Goal: Use online tool/utility: Use online tool/utility

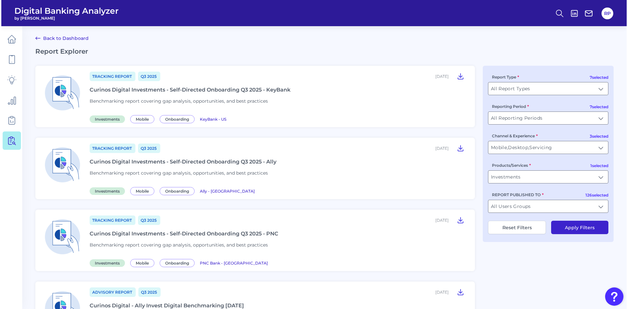
scroll to position [692, 0]
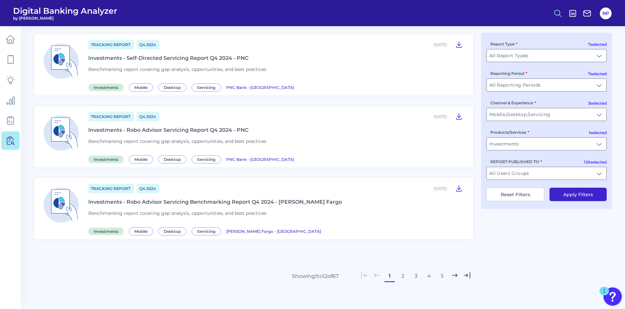
click at [554, 11] on icon at bounding box center [558, 13] width 9 height 9
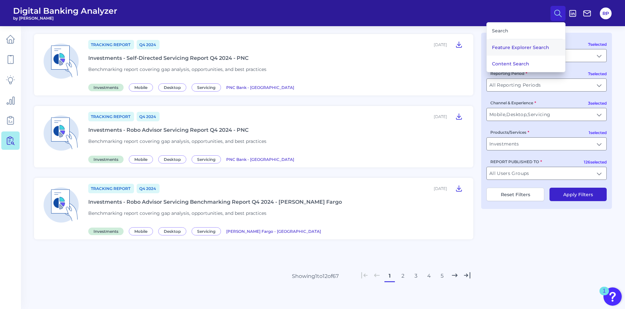
click at [527, 45] on button "Feature Explorer Search" at bounding box center [526, 47] width 78 height 16
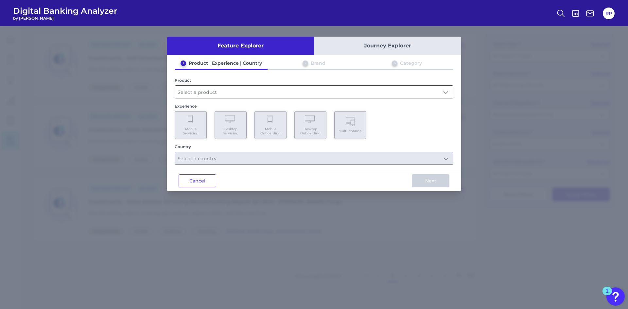
click at [234, 89] on input "text" at bounding box center [314, 92] width 278 height 12
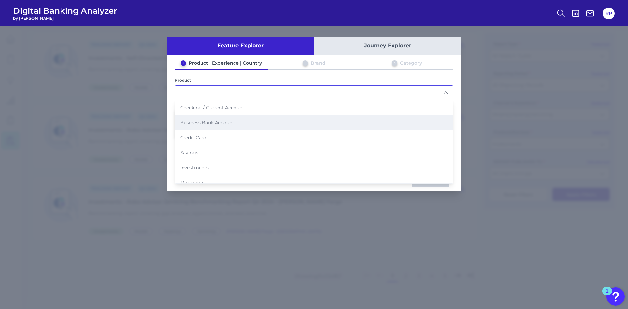
click at [218, 122] on span "Business Bank Account" at bounding box center [207, 123] width 54 height 6
type input "Business Bank Account"
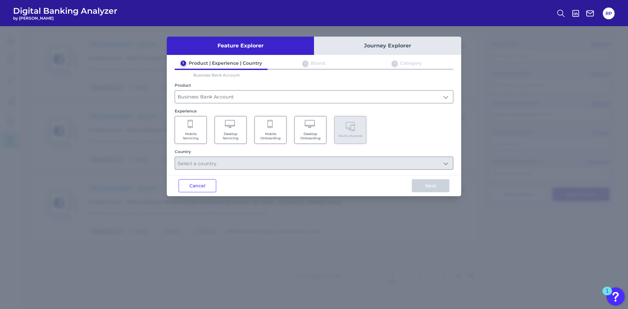
click at [311, 134] on span "Desktop Onboarding" at bounding box center [310, 136] width 25 height 9
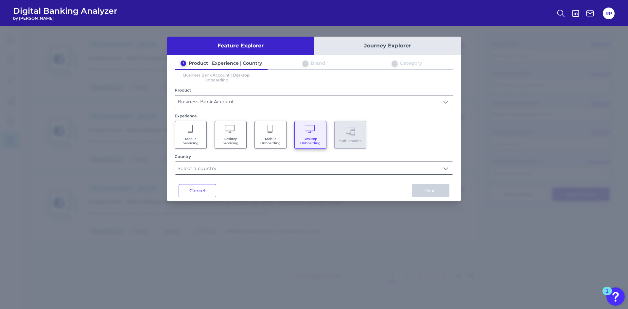
click at [298, 166] on input "text" at bounding box center [314, 168] width 278 height 12
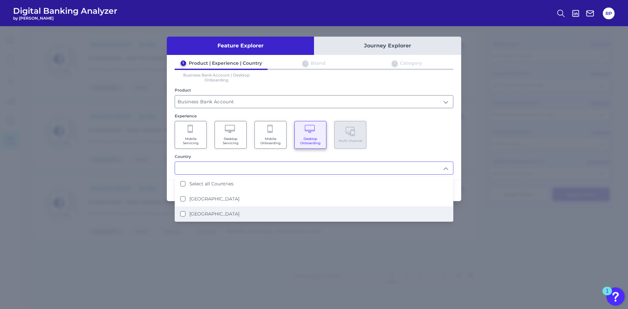
click at [216, 215] on label "United States" at bounding box center [214, 214] width 50 height 6
type input "United States"
click at [406, 145] on div "Mobile Servicing Desktop Servicing Mobile Onboarding Desktop Onboarding Multi-c…" at bounding box center [314, 135] width 279 height 28
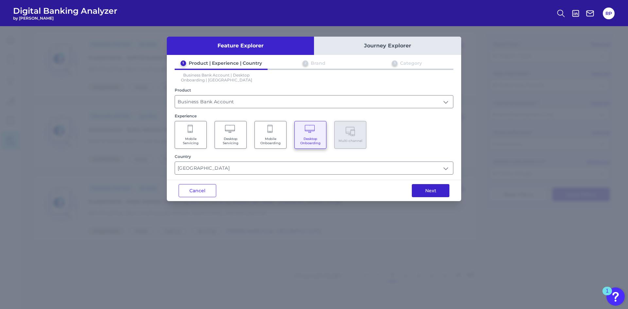
click at [425, 195] on button "Next" at bounding box center [431, 190] width 38 height 13
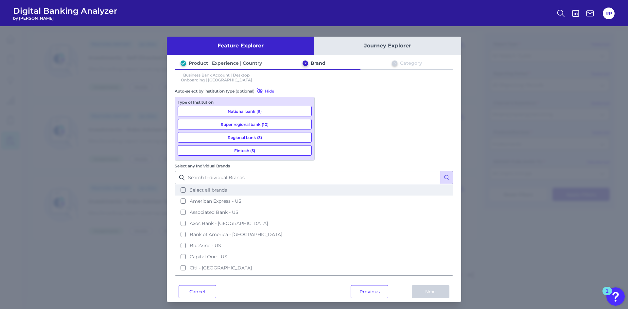
click at [329, 184] on button "Select all brands" at bounding box center [313, 189] width 277 height 11
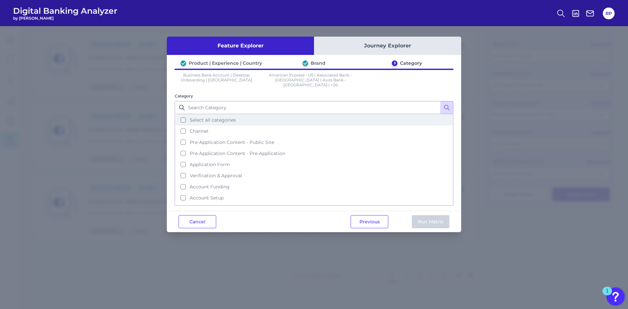
click at [220, 117] on span "Select all categories" at bounding box center [213, 120] width 46 height 6
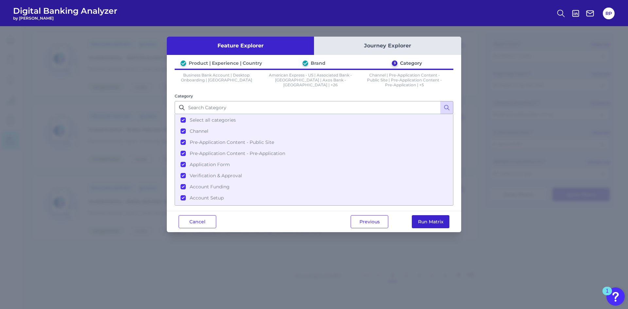
click at [430, 224] on button "Run Matrix" at bounding box center [431, 221] width 38 height 13
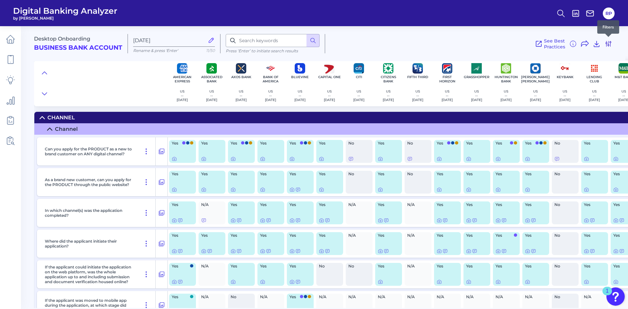
click at [609, 43] on icon at bounding box center [608, 44] width 8 height 8
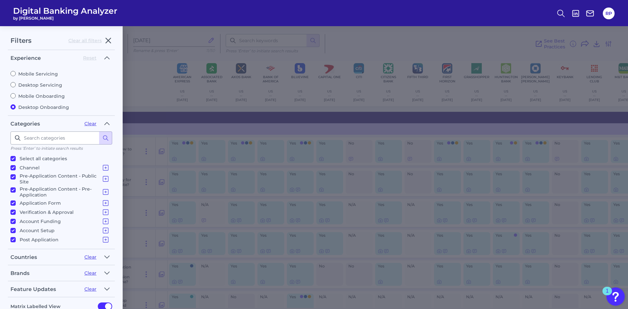
drag, startPoint x: 39, startPoint y: 85, endPoint x: 66, endPoint y: 115, distance: 40.5
click at [40, 85] on label "Desktop Servicing" at bounding box center [61, 85] width 102 height 6
click at [16, 85] on input "Desktop Servicing" at bounding box center [12, 84] width 5 height 5
radio input "true"
radio input "false"
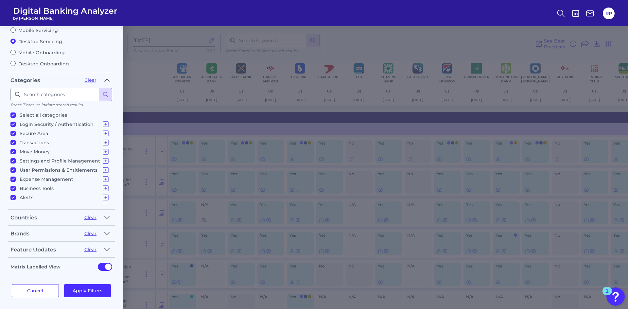
scroll to position [45, 0]
drag, startPoint x: 96, startPoint y: 280, endPoint x: 95, endPoint y: 285, distance: 5.6
click at [96, 281] on div "Cancel Apply Filters" at bounding box center [61, 289] width 107 height 29
click at [95, 285] on button "Apply Filters" at bounding box center [87, 289] width 47 height 13
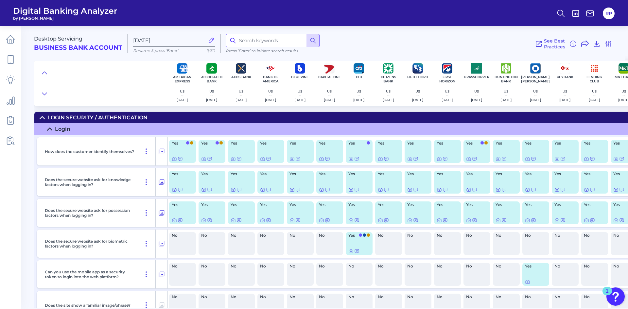
click at [267, 35] on input at bounding box center [273, 40] width 94 height 13
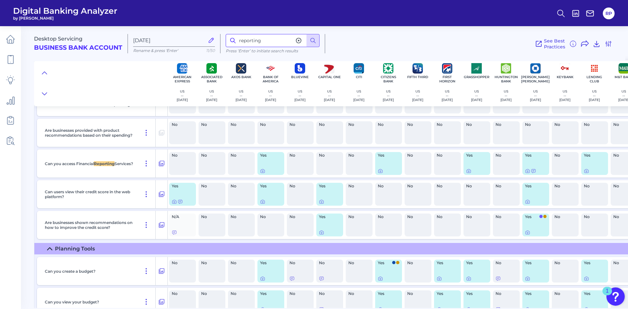
scroll to position [6868, 0]
click at [264, 172] on icon at bounding box center [262, 170] width 5 height 5
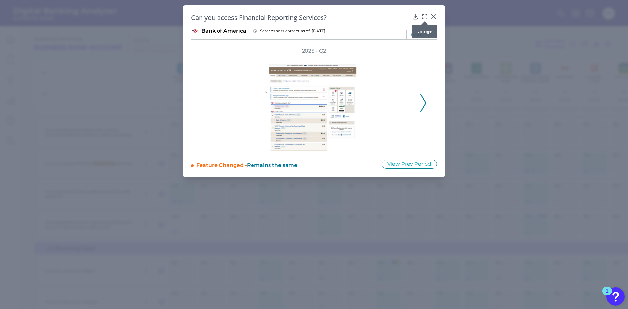
click at [425, 16] on icon at bounding box center [424, 16] width 7 height 7
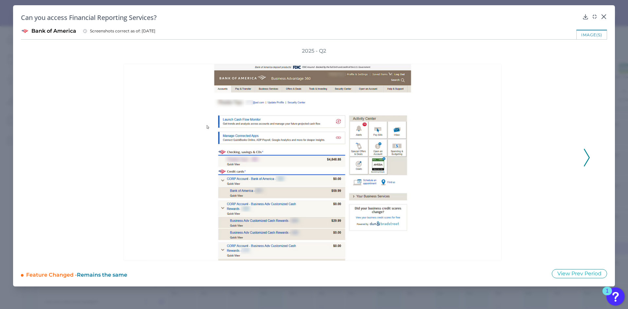
click at [588, 159] on icon at bounding box center [587, 158] width 6 height 18
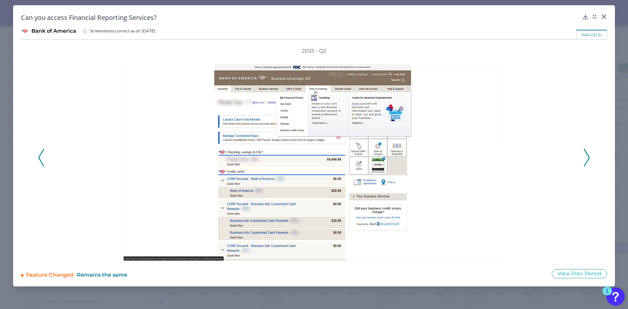
click at [588, 159] on icon at bounding box center [587, 158] width 6 height 18
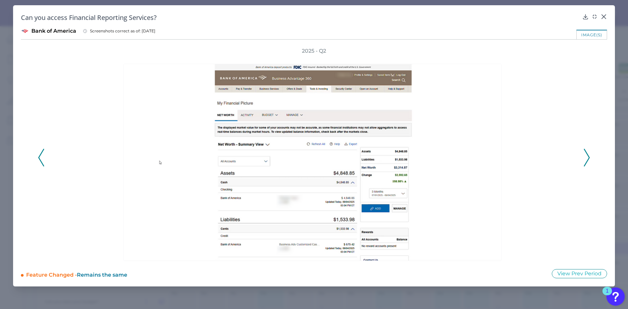
click at [588, 159] on icon at bounding box center [587, 158] width 6 height 18
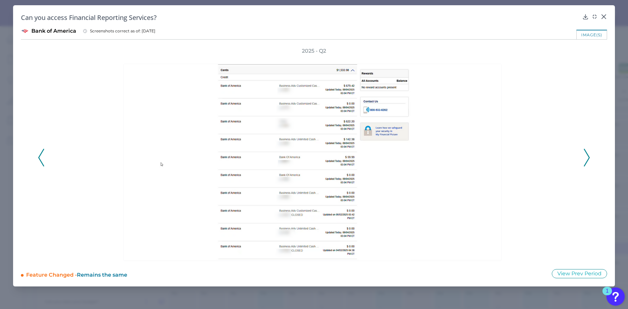
click at [588, 159] on polyline at bounding box center [586, 157] width 5 height 17
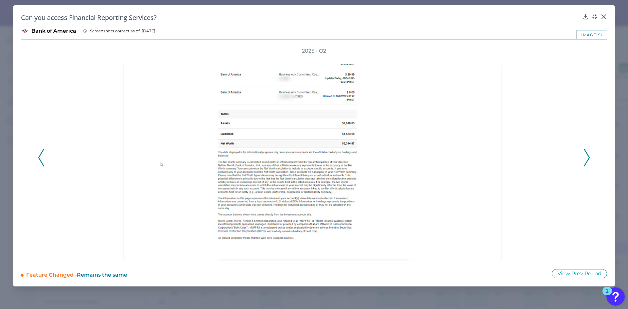
click at [588, 159] on polyline at bounding box center [586, 157] width 5 height 17
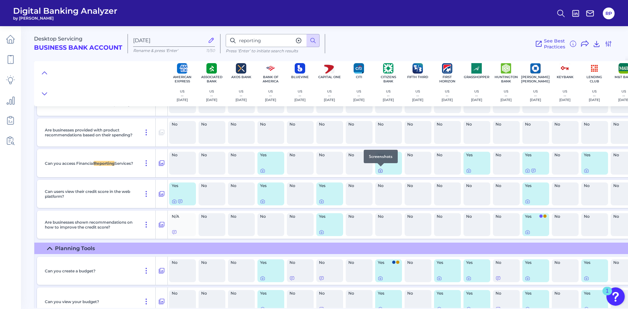
click at [381, 170] on icon at bounding box center [380, 170] width 5 height 5
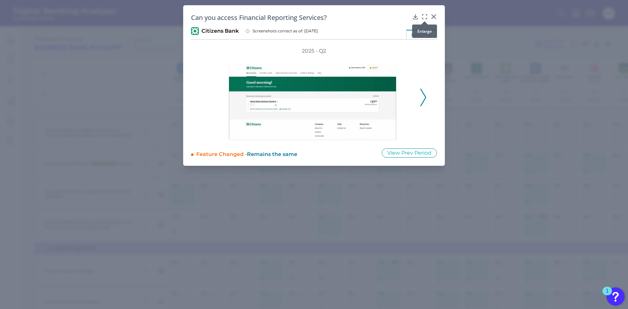
click at [425, 14] on icon at bounding box center [424, 16] width 7 height 7
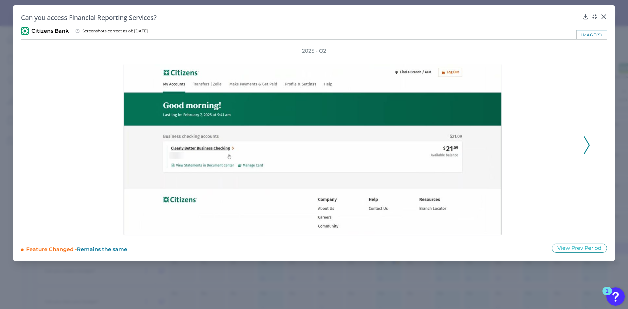
click at [584, 145] on icon at bounding box center [587, 145] width 6 height 18
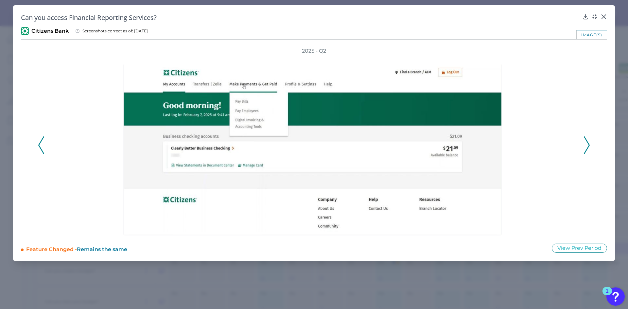
click at [585, 145] on icon at bounding box center [587, 145] width 6 height 18
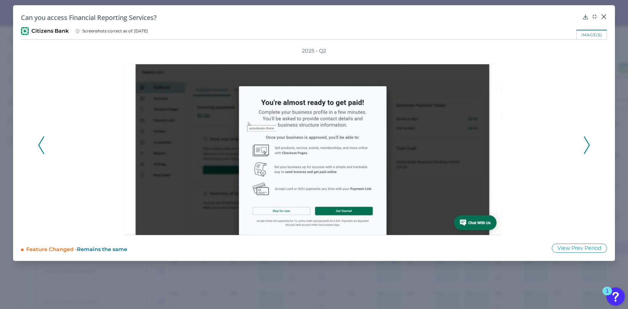
click at [585, 145] on icon at bounding box center [587, 145] width 6 height 18
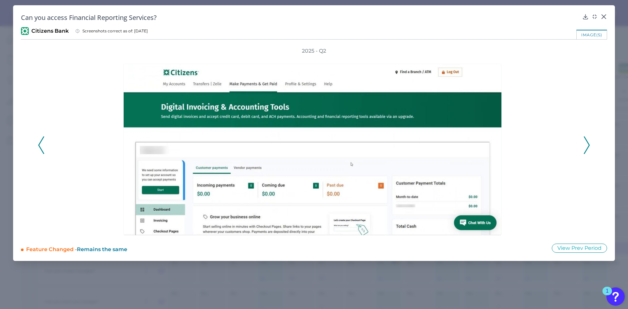
click at [585, 145] on icon at bounding box center [587, 145] width 6 height 18
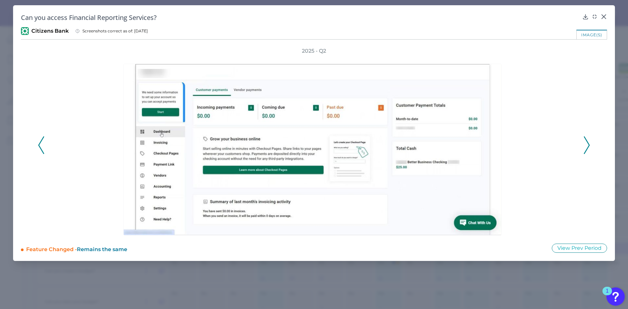
click at [585, 145] on icon at bounding box center [587, 145] width 6 height 18
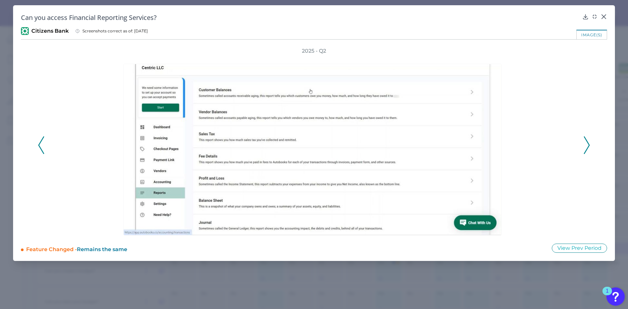
click at [585, 143] on icon at bounding box center [587, 145] width 6 height 18
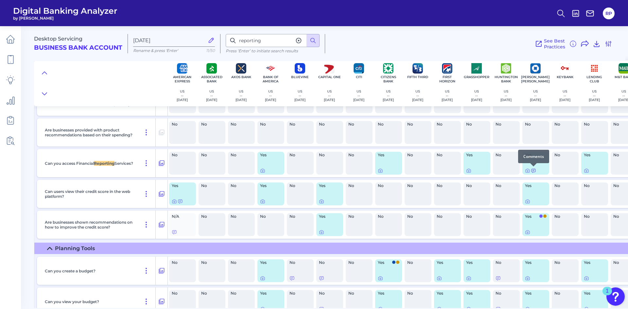
click at [533, 170] on icon at bounding box center [533, 170] width 5 height 5
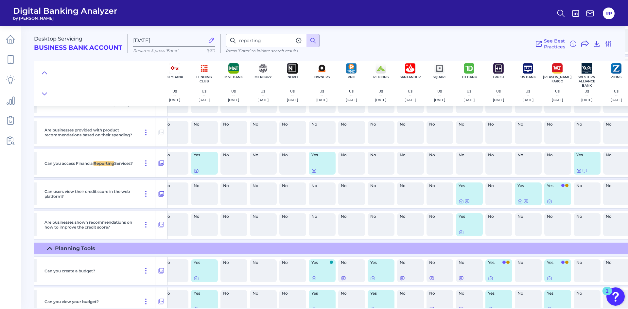
scroll to position [6868, 399]
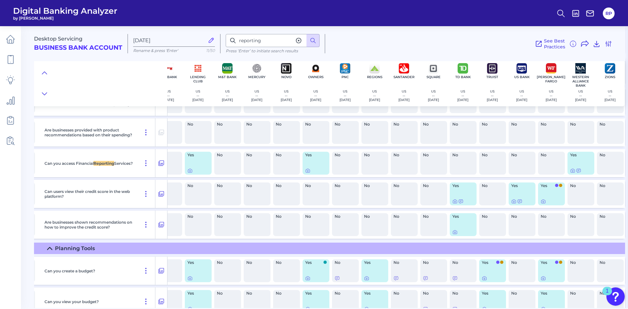
click at [567, 170] on div "Yes" at bounding box center [580, 163] width 27 height 23
click at [570, 170] on icon at bounding box center [572, 170] width 5 height 5
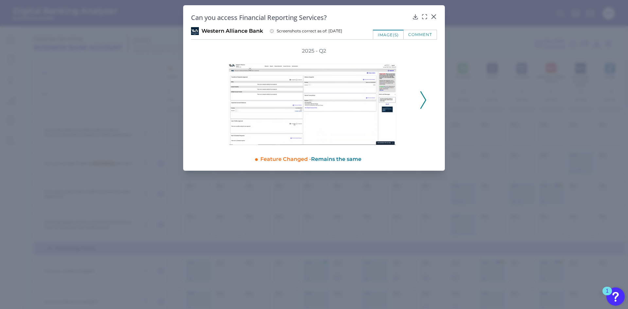
click at [424, 102] on icon at bounding box center [423, 100] width 6 height 18
click at [423, 16] on icon at bounding box center [424, 16] width 7 height 7
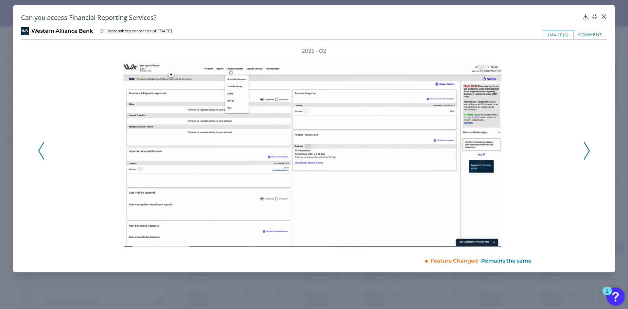
click at [586, 152] on icon at bounding box center [587, 151] width 6 height 18
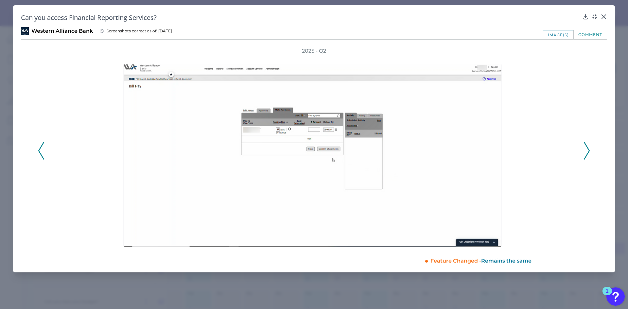
click at [586, 152] on icon at bounding box center [587, 151] width 6 height 18
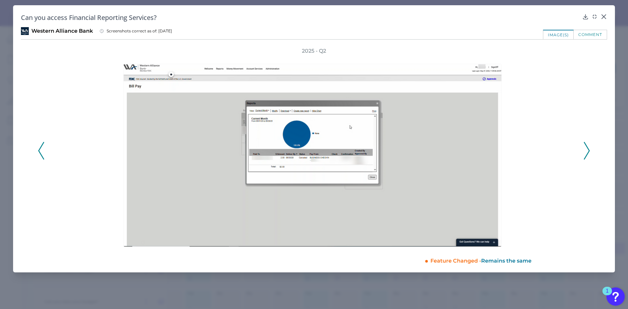
click at [586, 152] on icon at bounding box center [587, 151] width 6 height 18
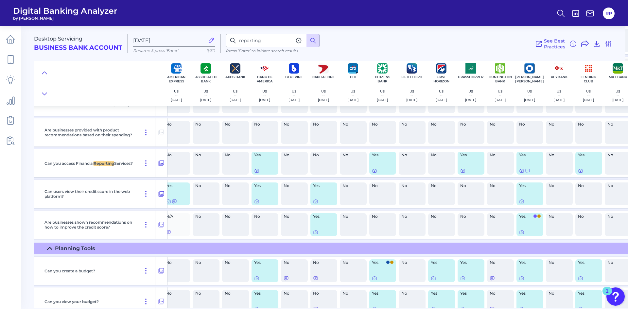
scroll to position [6868, 0]
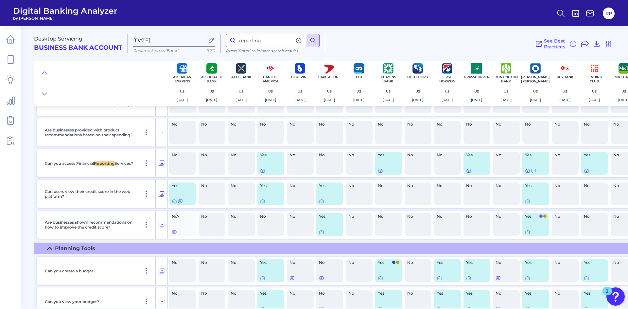
drag, startPoint x: 278, startPoint y: 41, endPoint x: 208, endPoint y: 43, distance: 69.4
click at [208, 43] on div "Desktop Servicing Business Bank Account Oct 08 2025 Rename & press 'Enter' 11/5…" at bounding box center [329, 41] width 591 height 40
type input "statement"
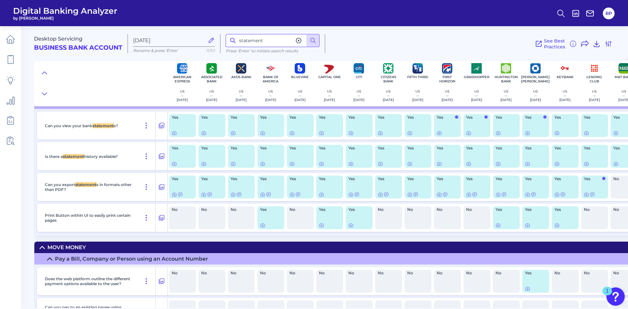
scroll to position [2067, 0]
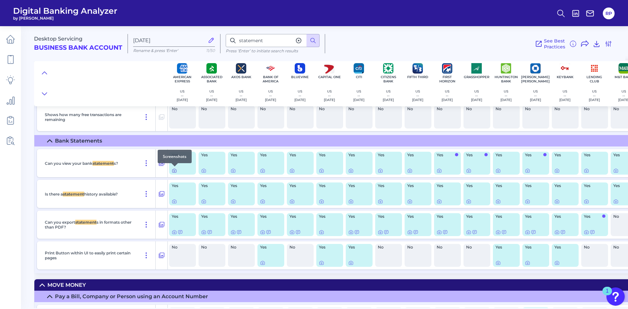
click at [174, 171] on icon at bounding box center [174, 170] width 1 height 1
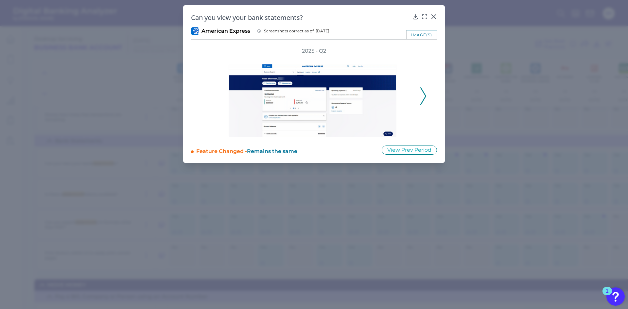
click at [424, 98] on polyline at bounding box center [423, 96] width 5 height 17
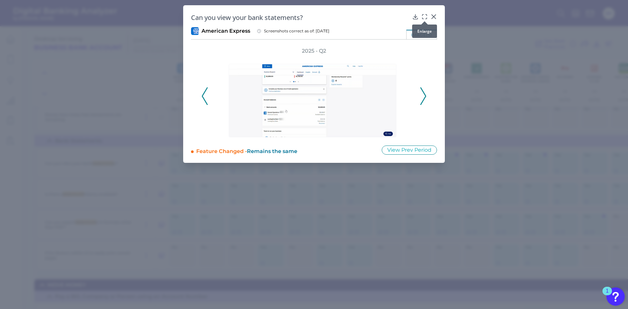
click at [422, 15] on icon at bounding box center [422, 14] width 1 height 1
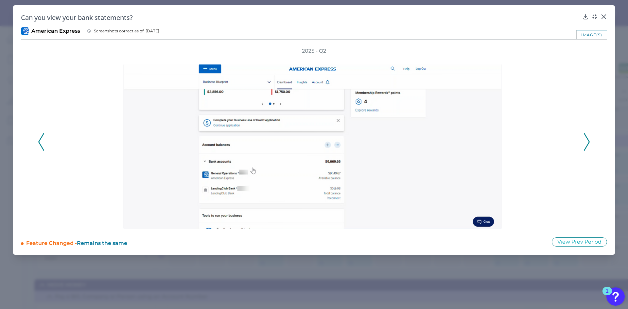
click at [589, 144] on icon at bounding box center [587, 142] width 6 height 18
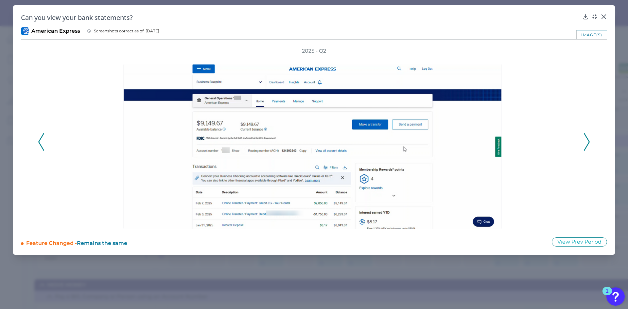
click at [589, 144] on icon at bounding box center [587, 142] width 6 height 18
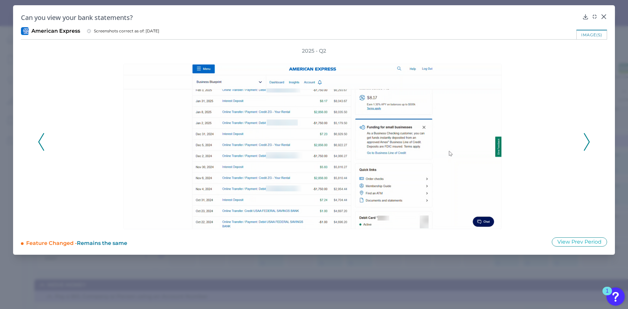
click at [589, 144] on icon at bounding box center [587, 142] width 6 height 18
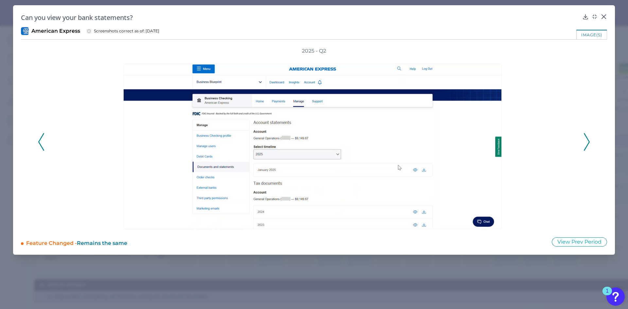
click at [589, 144] on icon at bounding box center [587, 142] width 6 height 18
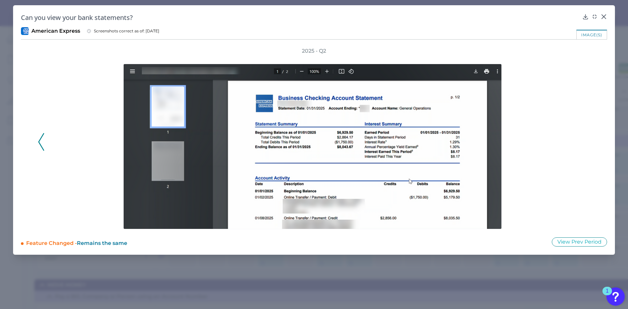
click at [589, 144] on div "2025 - Q2" at bounding box center [314, 138] width 552 height 182
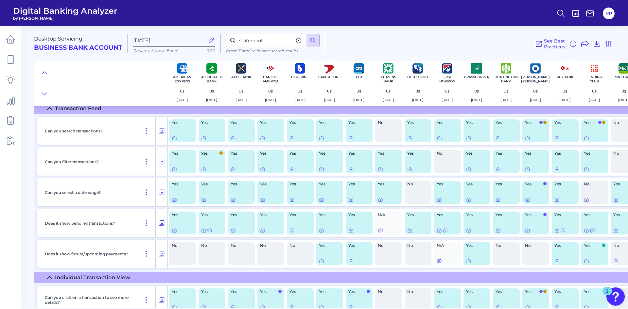
scroll to position [1381, 0]
